Goal: Task Accomplishment & Management: Use online tool/utility

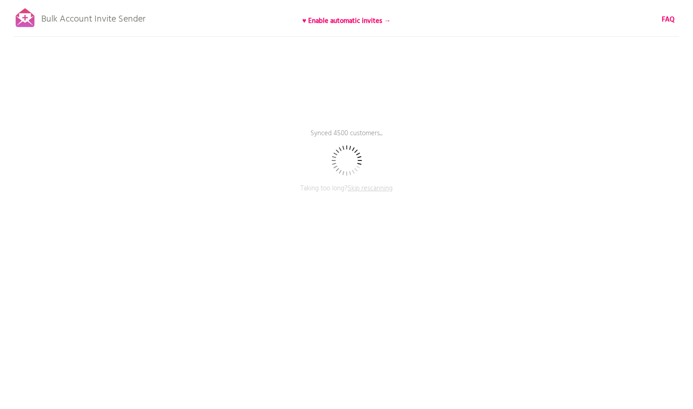
click at [493, 163] on div "Bulk Account Invite Sender ♥ Enable automatic invites → FAQ Synced 4500 custome…" at bounding box center [346, 160] width 693 height 321
